Goal: Book appointment/travel/reservation

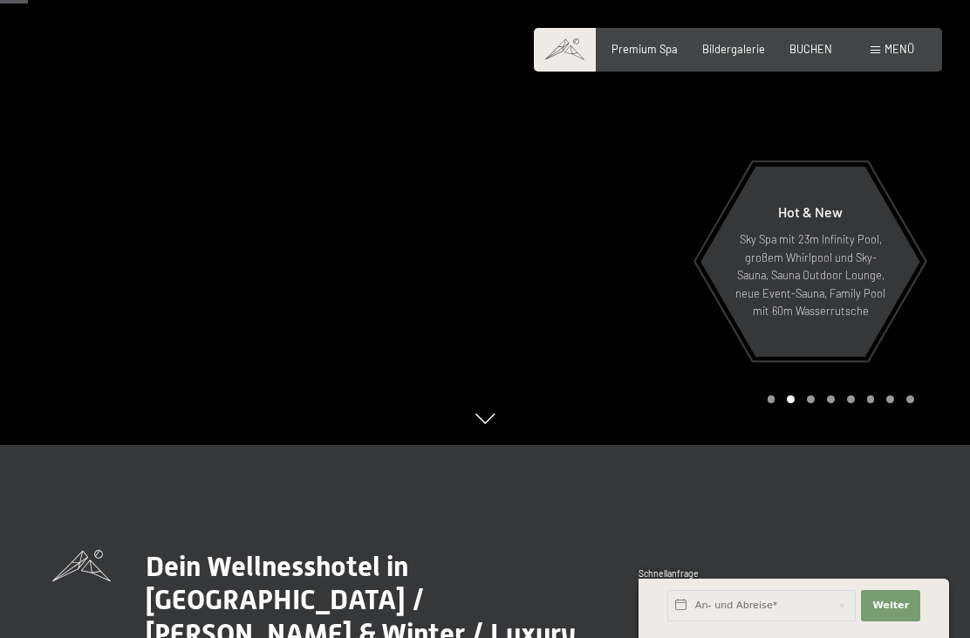
click at [873, 51] on span at bounding box center [876, 50] width 10 height 8
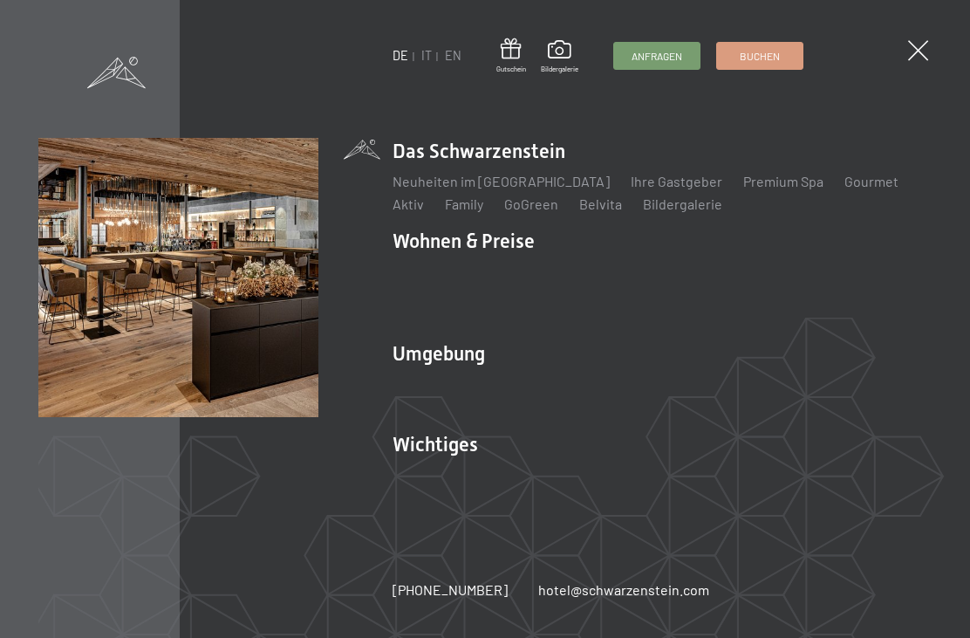
click at [421, 63] on link "IT" at bounding box center [426, 55] width 10 height 15
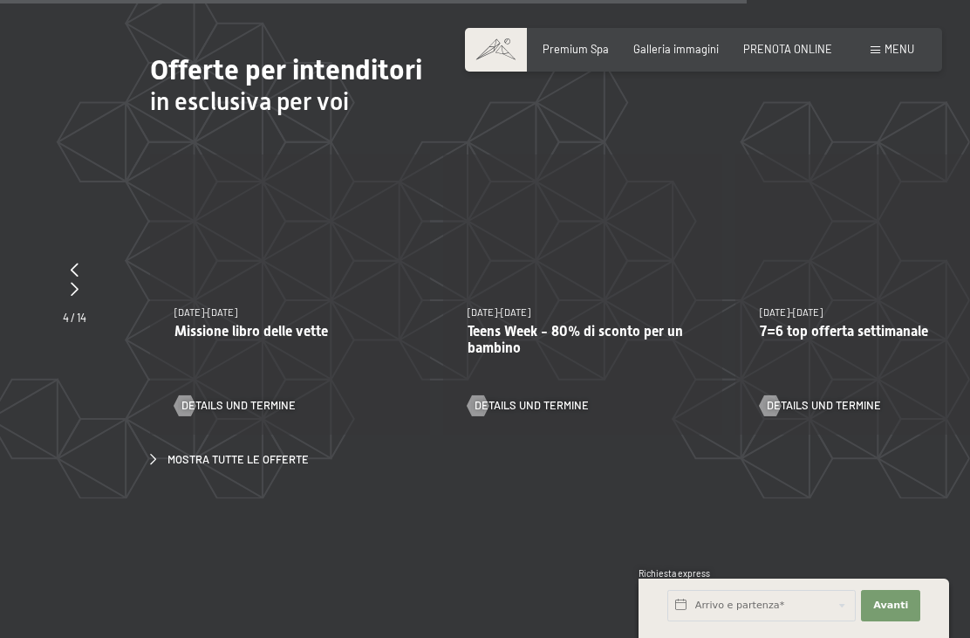
scroll to position [4633, 0]
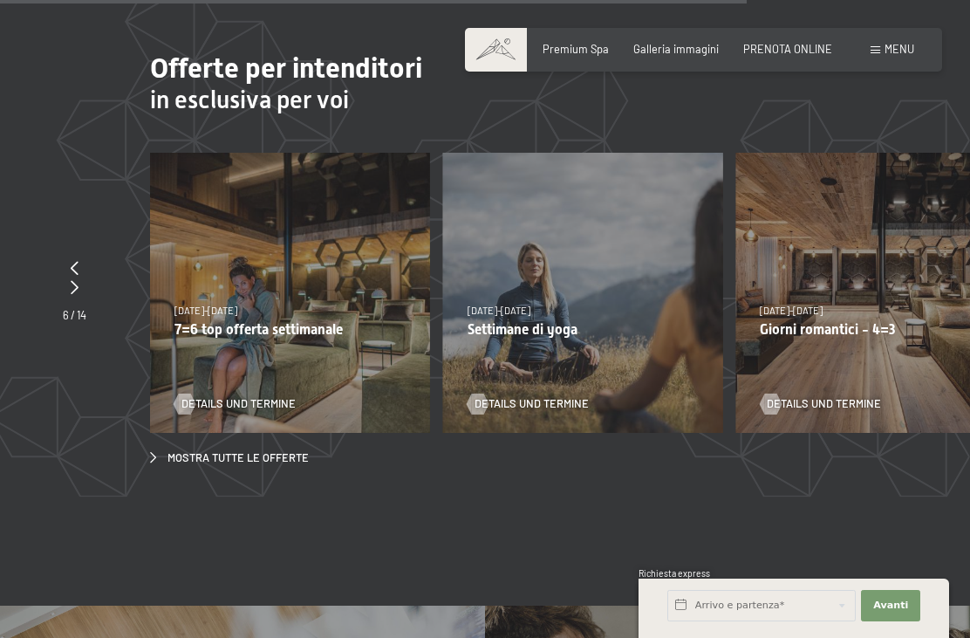
click at [288, 351] on div "4/10/2025-26/10/2025 1/11/2025-21/12/2025 10/1/2026-1/2/2026 7/3/2026-29/3/2026…" at bounding box center [290, 293] width 280 height 280
click at [258, 399] on span "Details und Termine" at bounding box center [238, 404] width 114 height 16
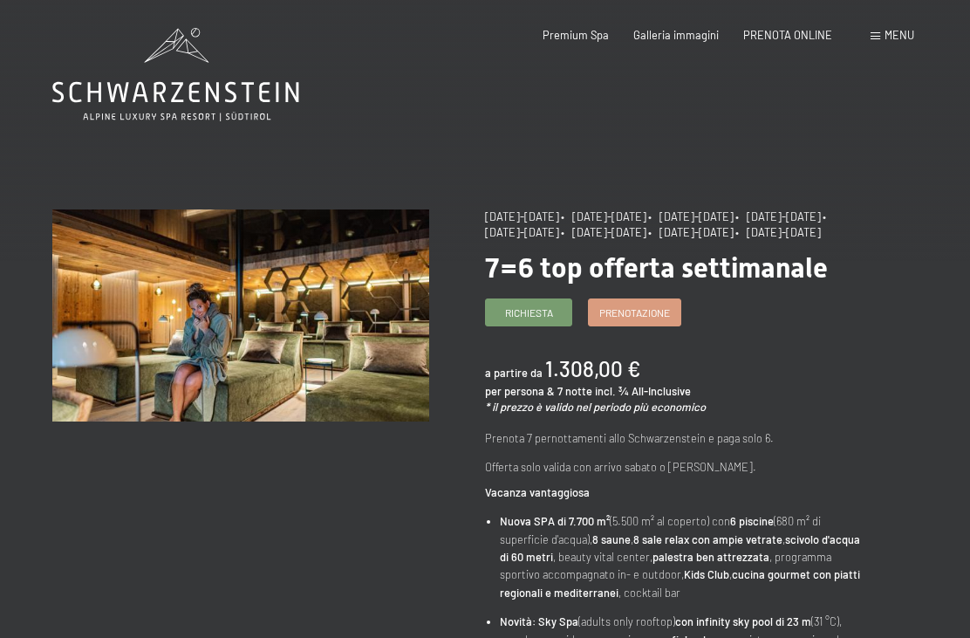
click at [796, 37] on span "PRENOTA ONLINE" at bounding box center [787, 35] width 89 height 14
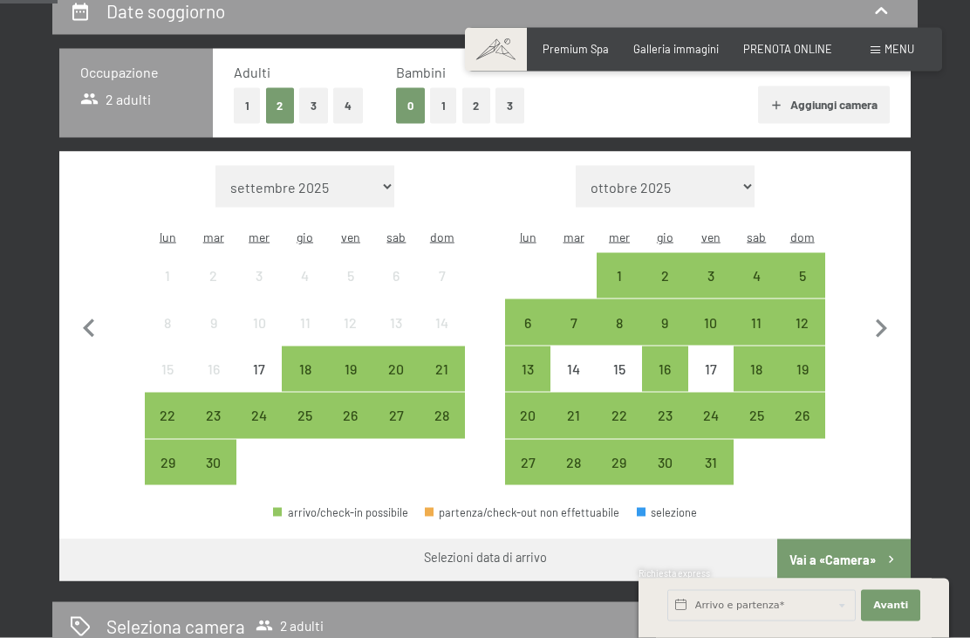
scroll to position [358, 0]
click at [532, 407] on div "20" at bounding box center [528, 428] width 42 height 42
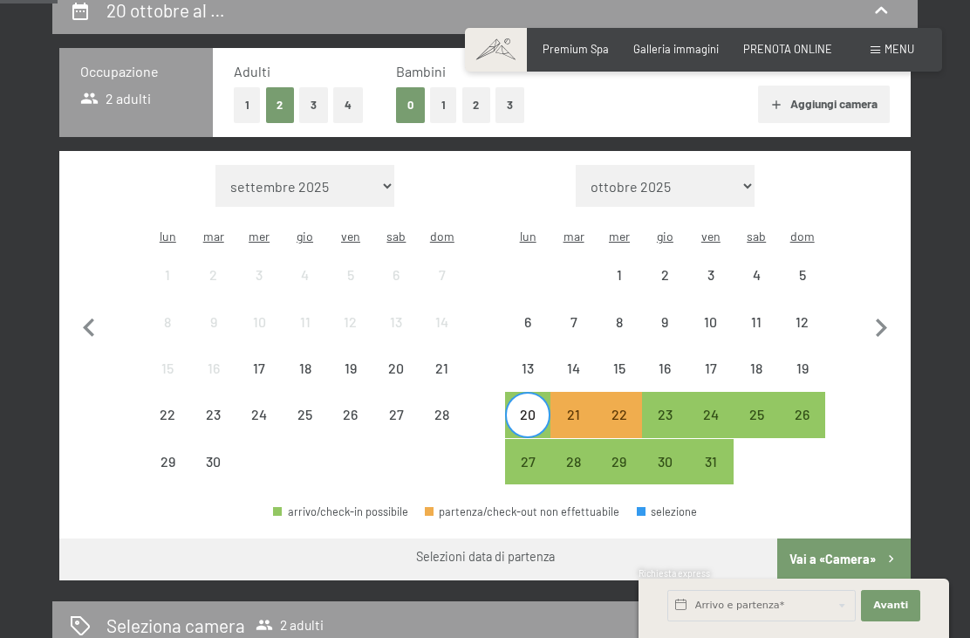
click at [713, 407] on div "24" at bounding box center [711, 428] width 42 height 42
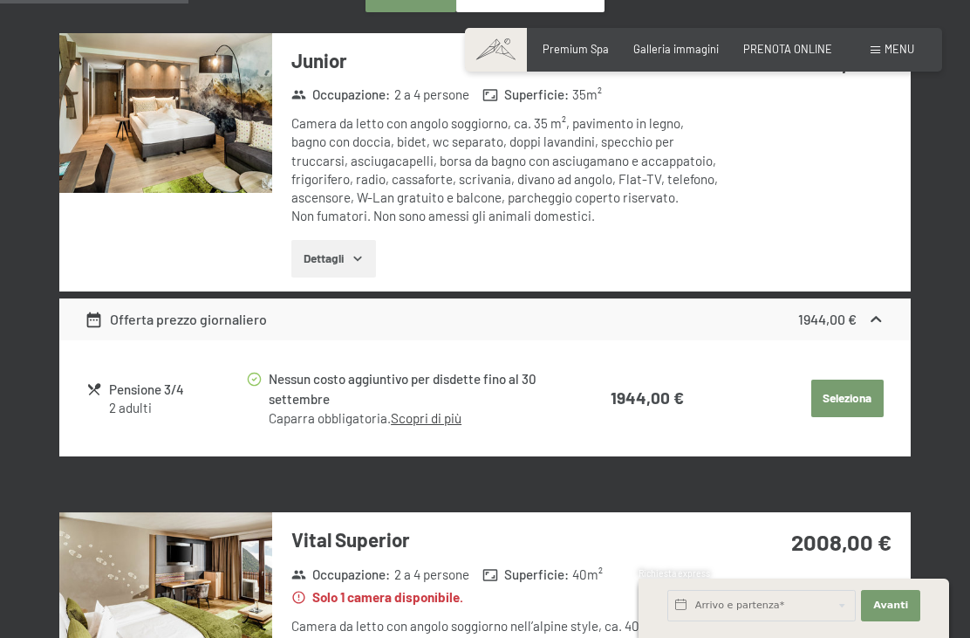
scroll to position [1062, 0]
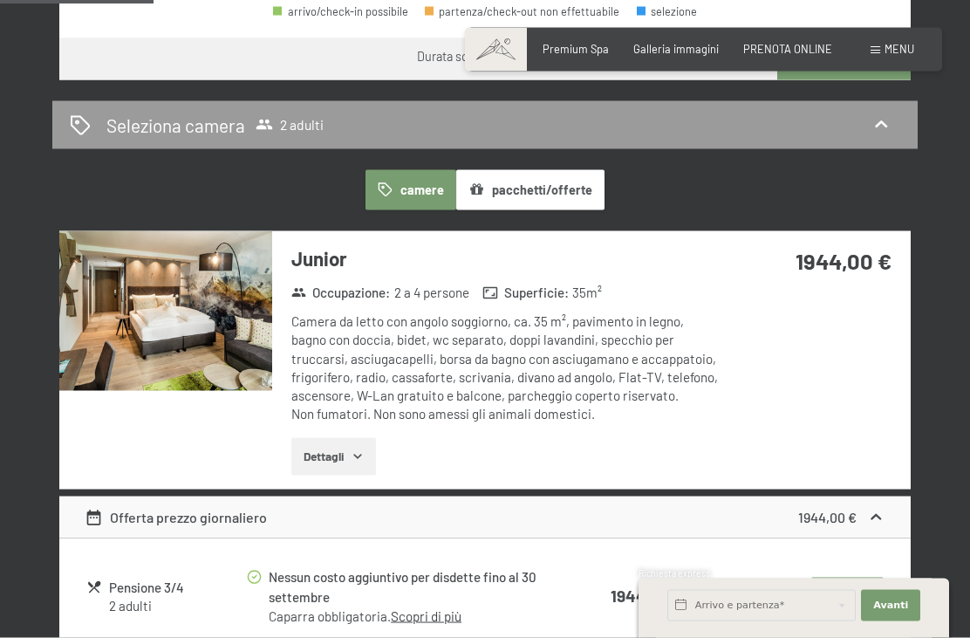
click at [548, 170] on button "pacchetti/offerte" at bounding box center [530, 190] width 148 height 40
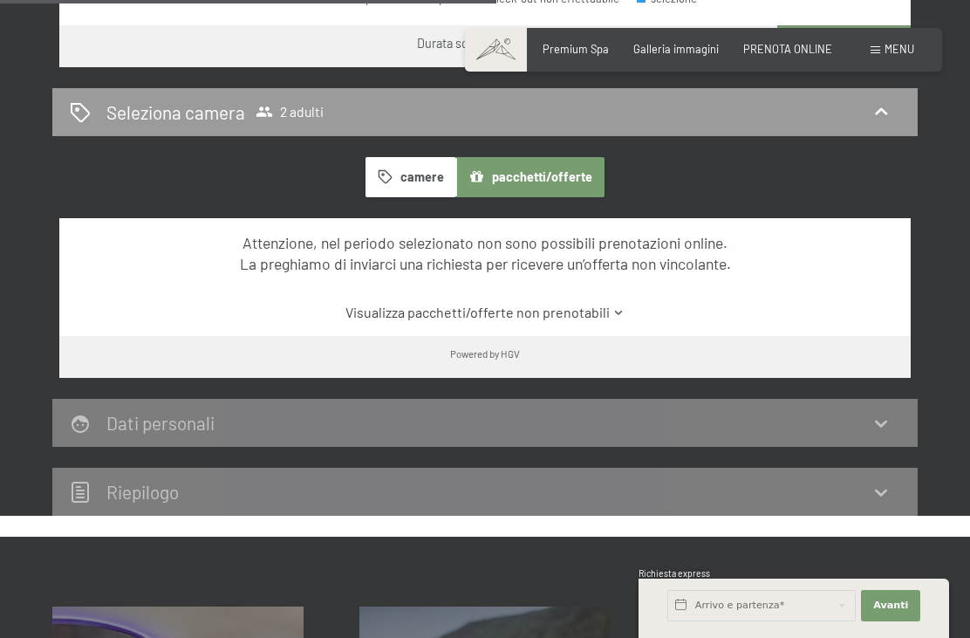
scroll to position [869, 0]
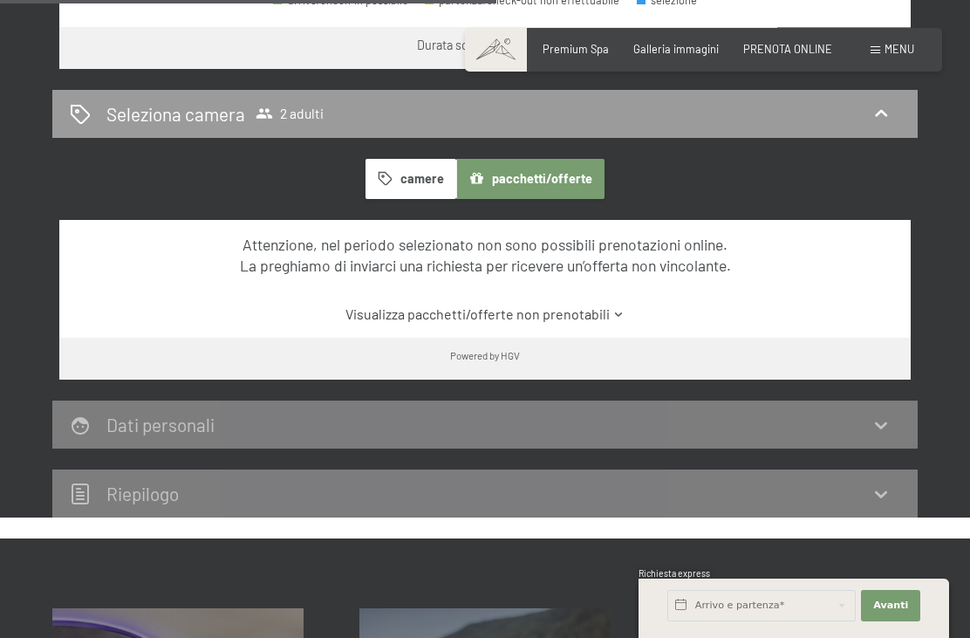
click at [416, 162] on button "camere" at bounding box center [411, 179] width 91 height 40
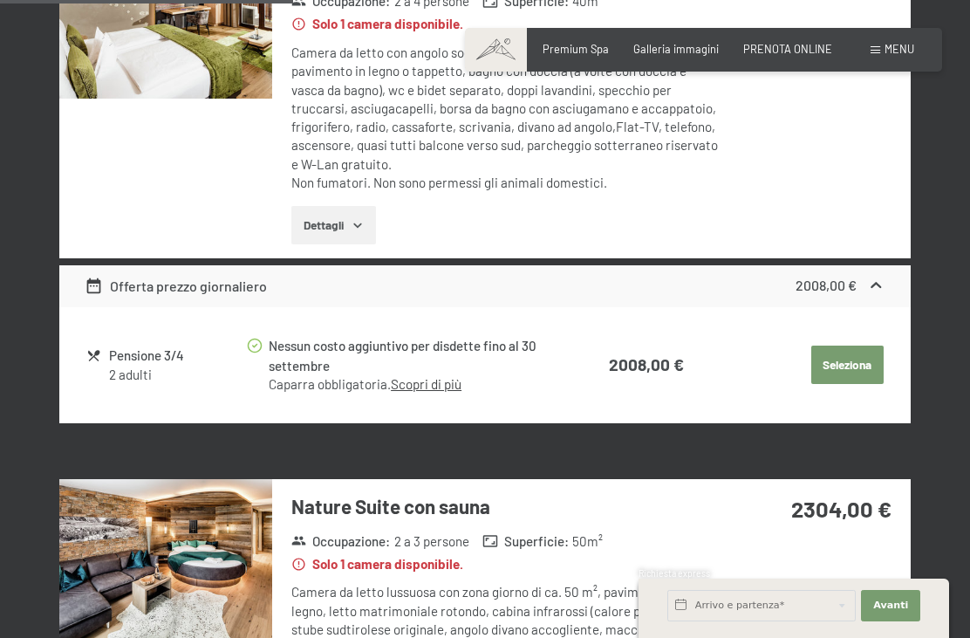
scroll to position [1646, 0]
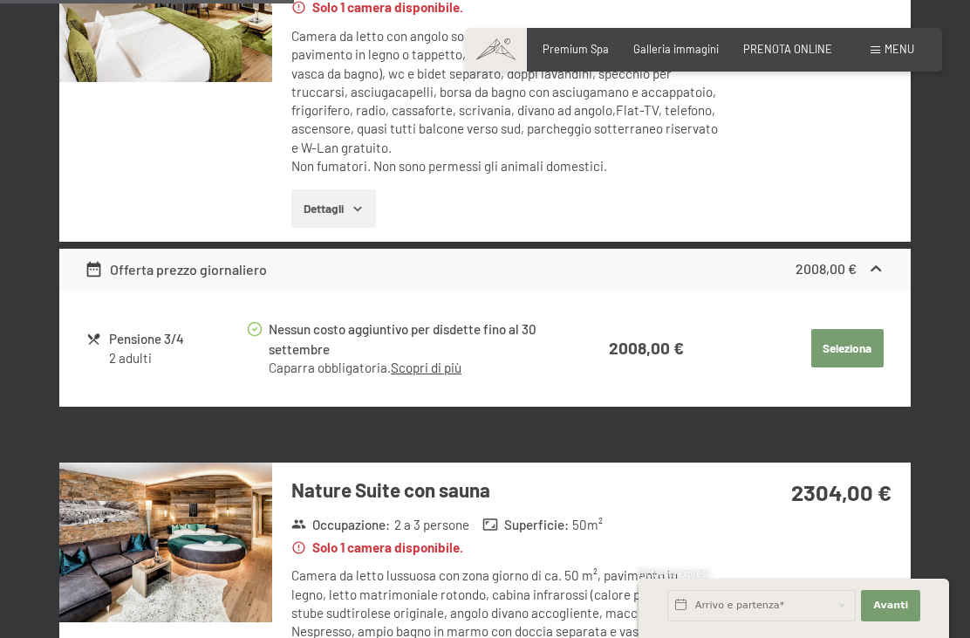
click at [141, 330] on div "Pensione 3/4" at bounding box center [177, 339] width 136 height 20
click at [447, 359] on link "Scopri di più" at bounding box center [426, 367] width 71 height 16
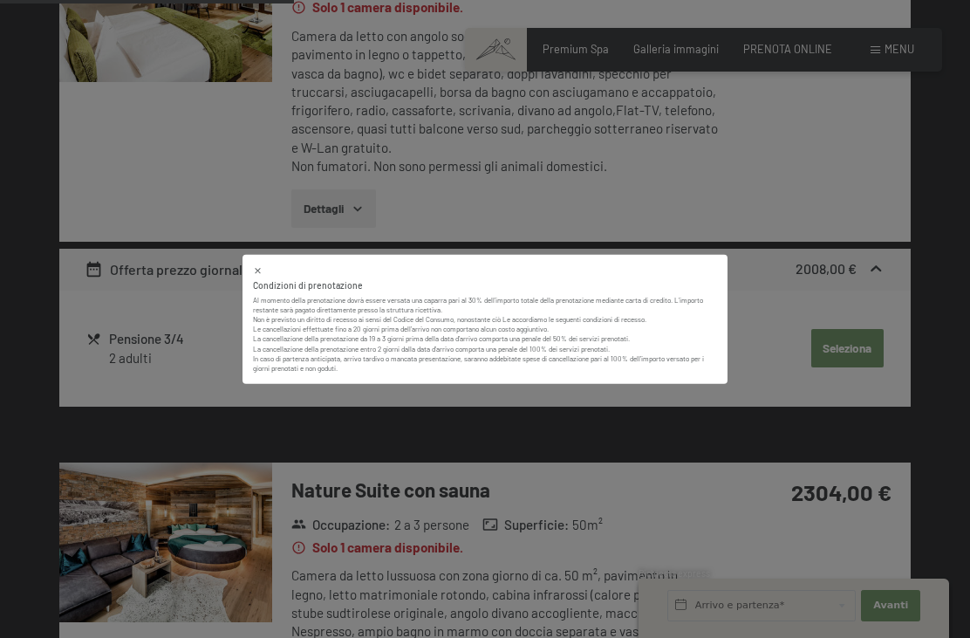
click at [268, 276] on div at bounding box center [485, 269] width 464 height 11
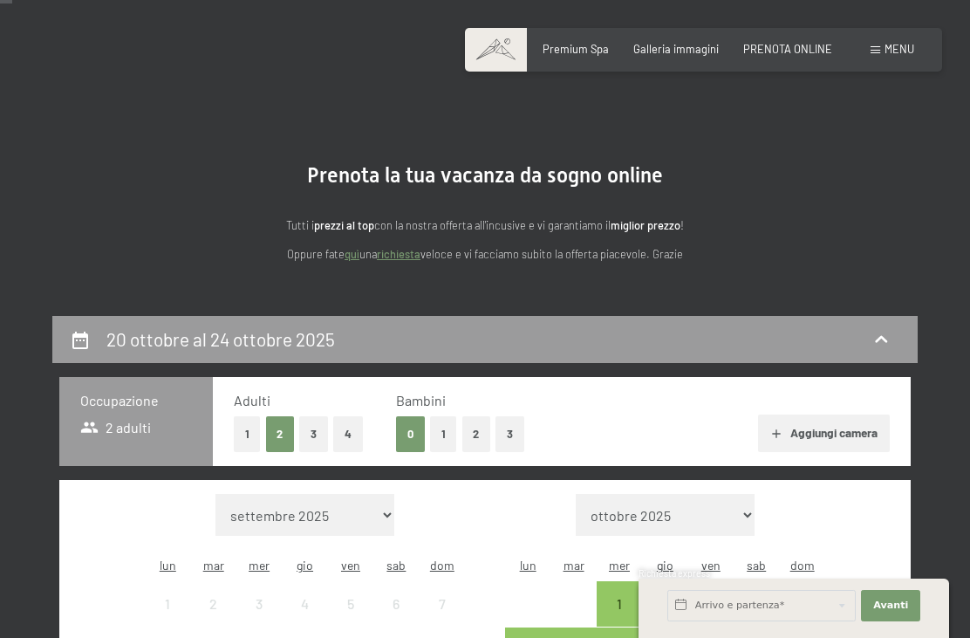
scroll to position [0, 0]
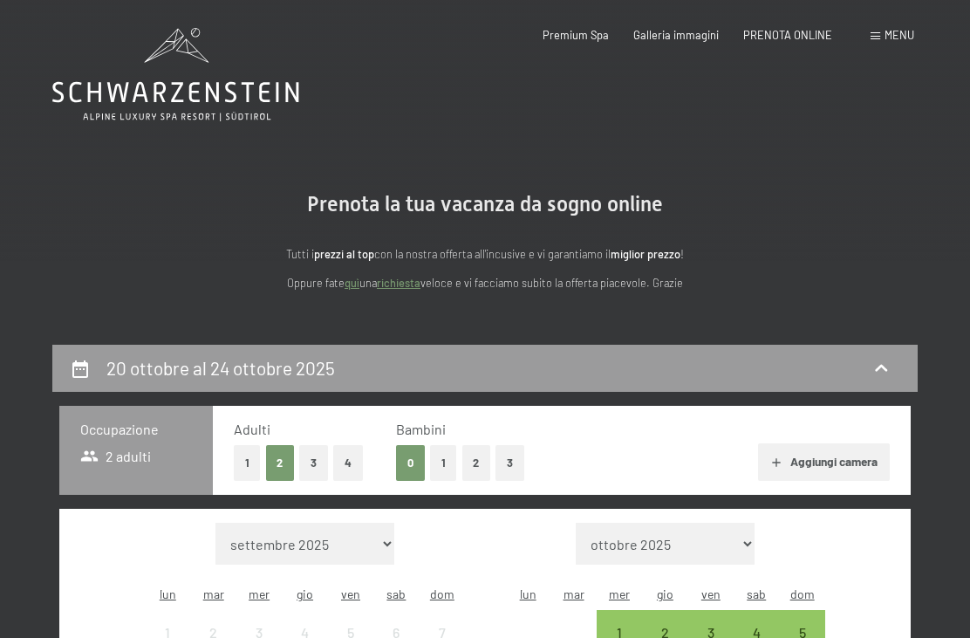
click at [216, 90] on icon at bounding box center [175, 74] width 247 height 93
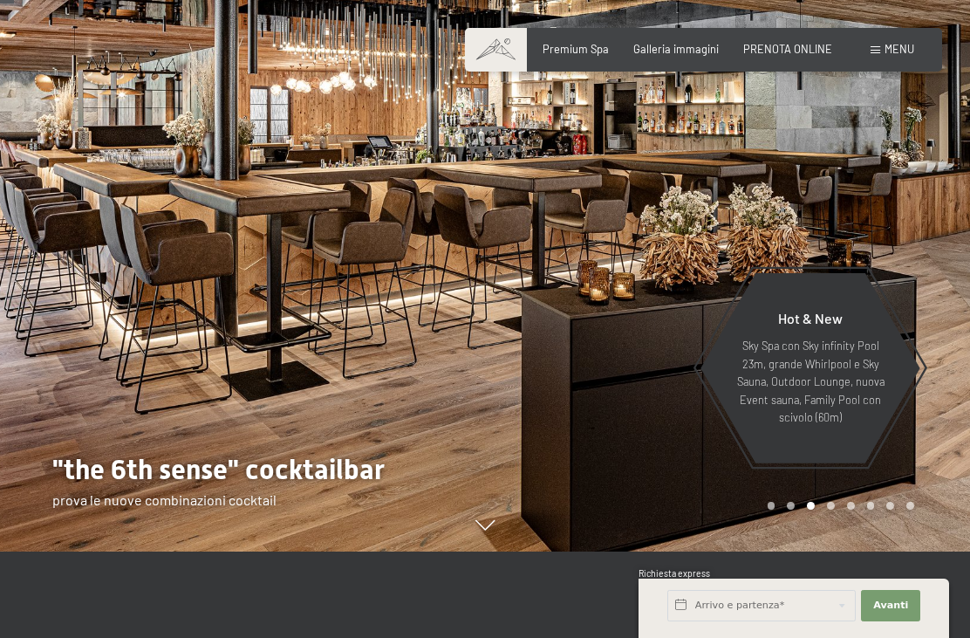
scroll to position [84, 0]
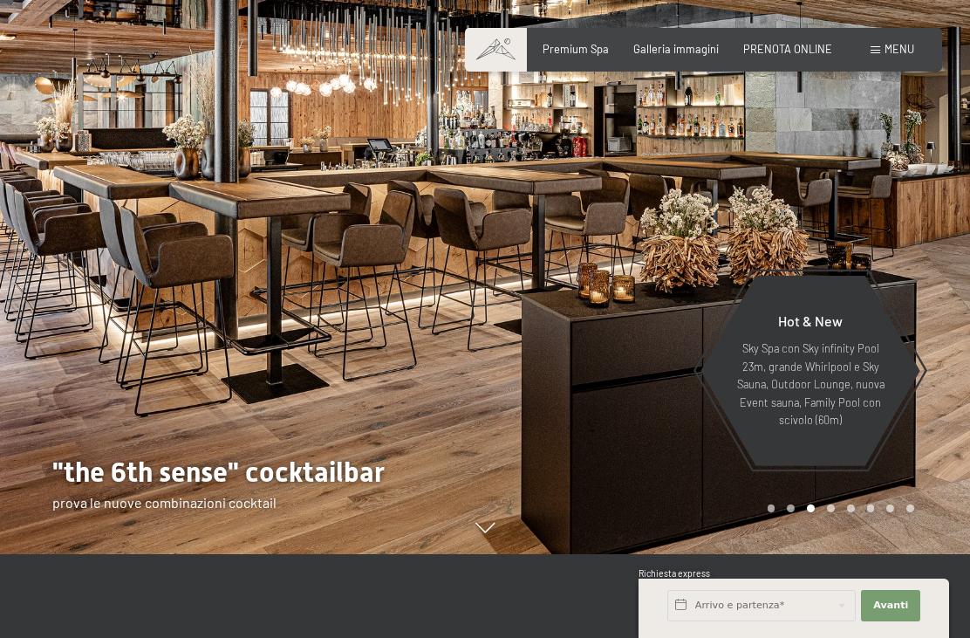
click at [874, 50] on span at bounding box center [876, 50] width 10 height 8
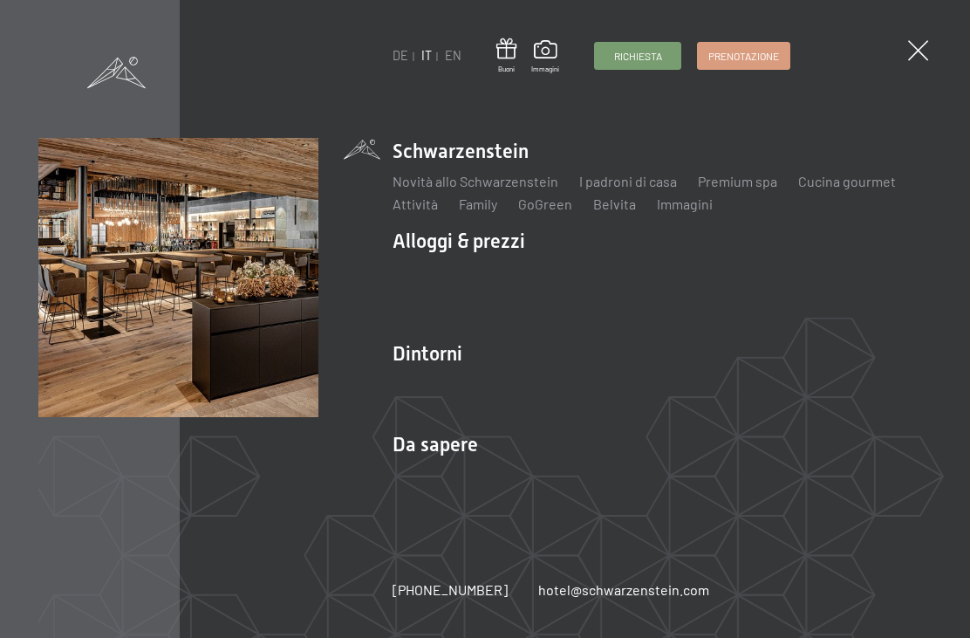
click at [920, 41] on span at bounding box center [918, 50] width 20 height 20
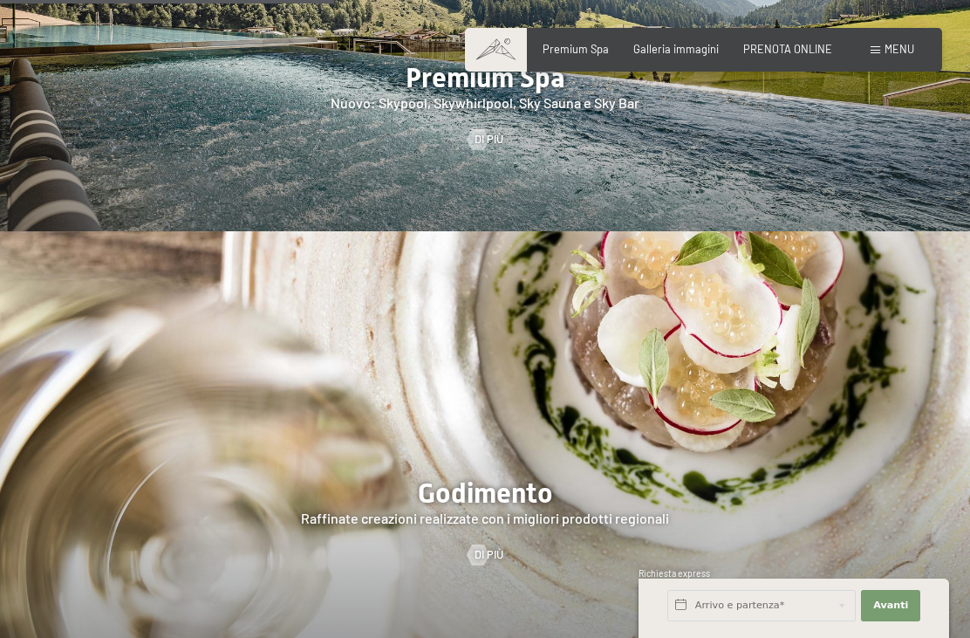
scroll to position [2118, 0]
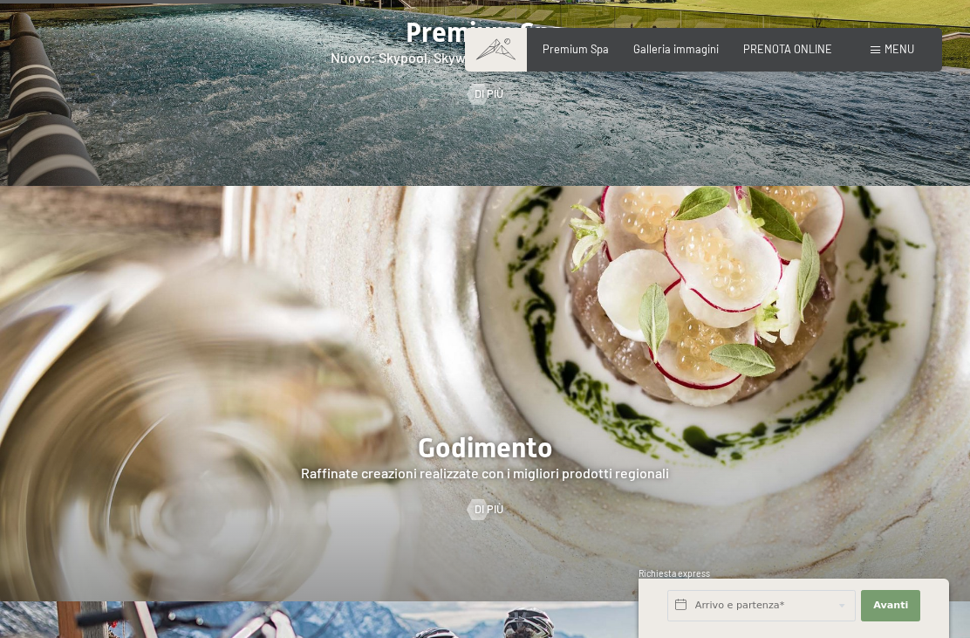
click at [519, 499] on div at bounding box center [485, 393] width 970 height 415
click at [484, 520] on div at bounding box center [478, 509] width 12 height 21
